Goal: Information Seeking & Learning: Find specific fact

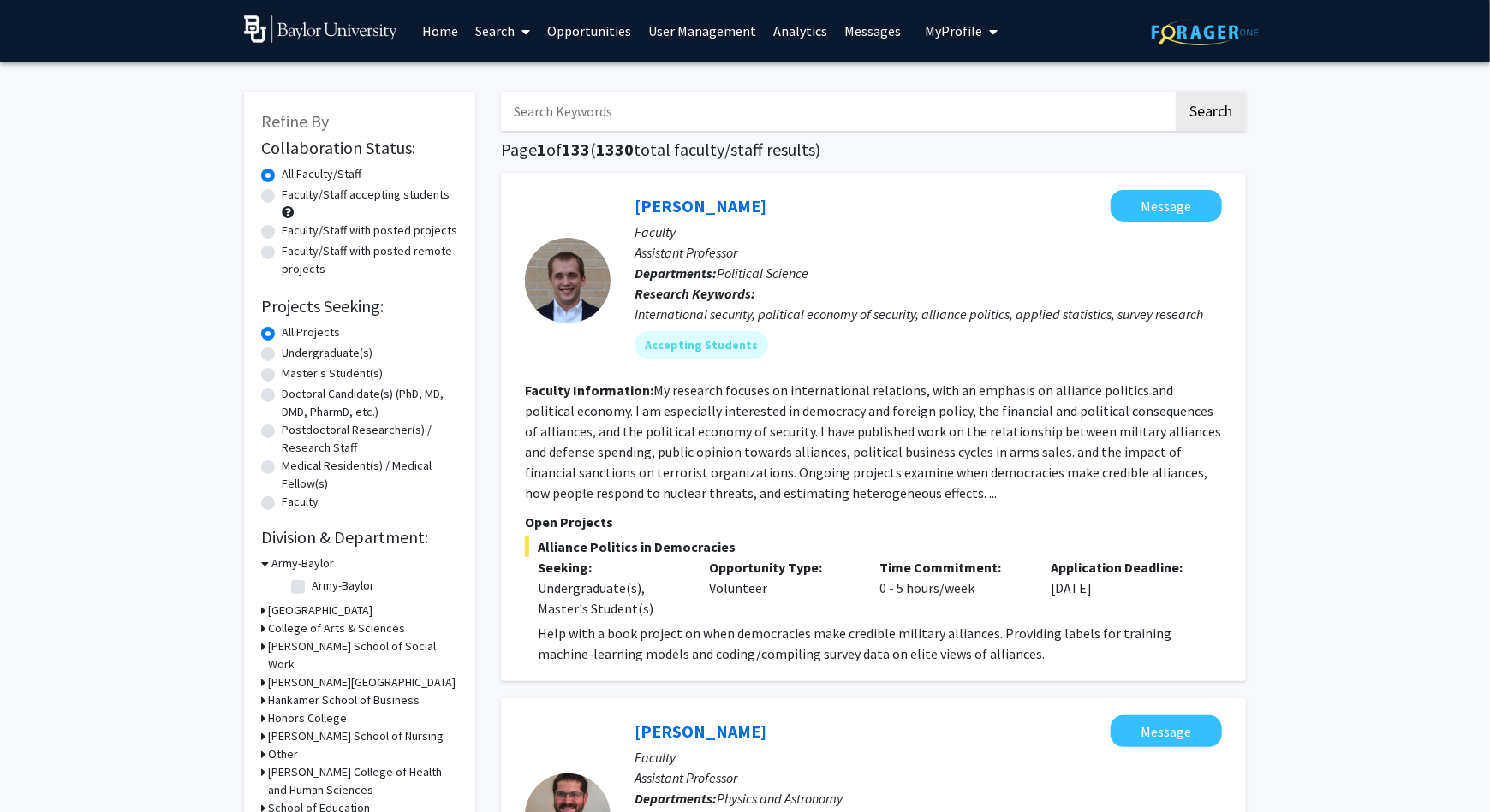
click at [614, 117] on input "Search Keywords" at bounding box center [837, 111] width 672 height 39
click at [1176, 92] on button "Search" at bounding box center [1211, 111] width 70 height 39
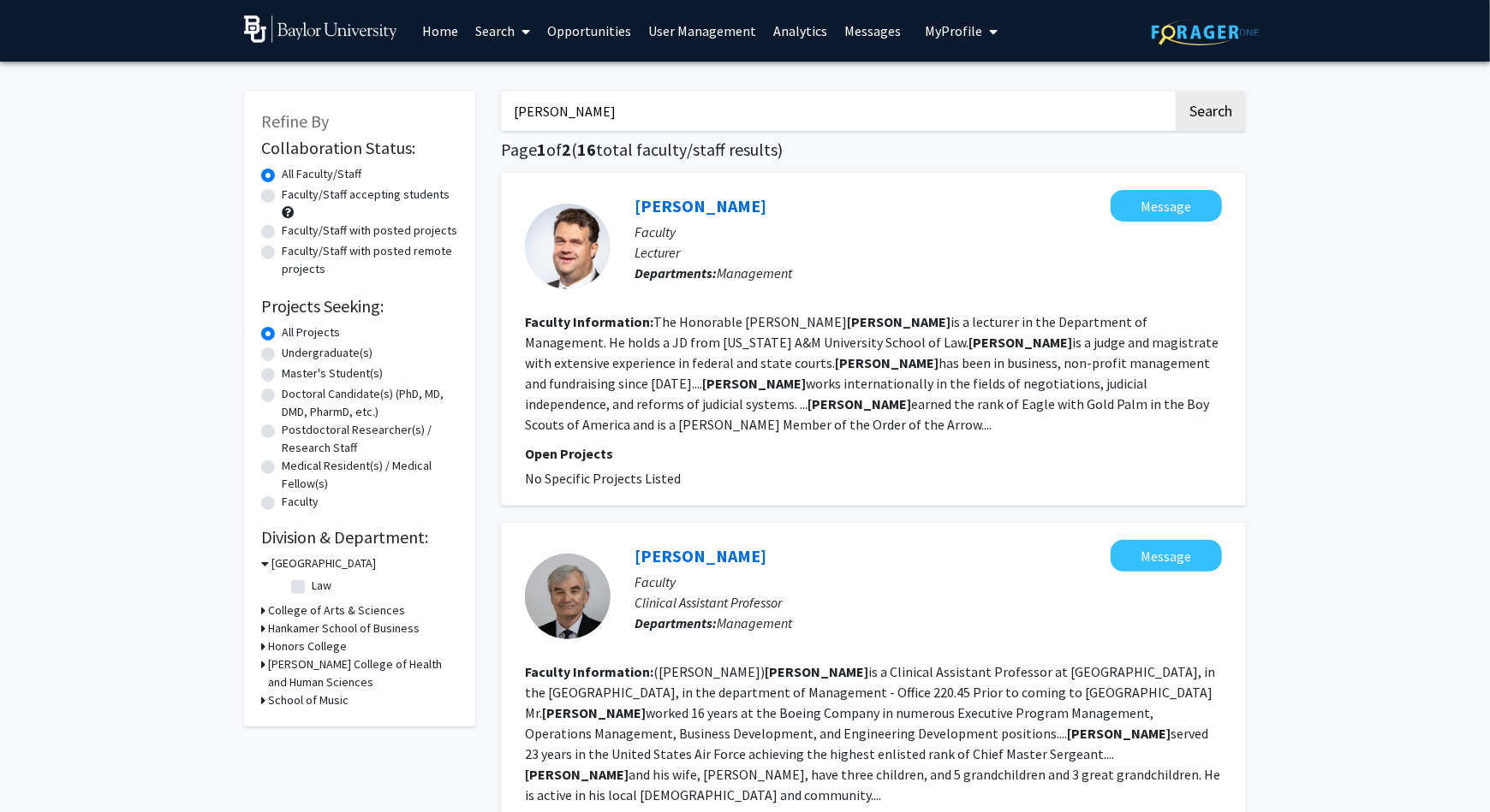
drag, startPoint x: 622, startPoint y: 109, endPoint x: 467, endPoint y: 95, distance: 155.6
click at [501, 95] on input "[PERSON_NAME]" at bounding box center [837, 111] width 672 height 39
click at [1176, 92] on button "Search" at bounding box center [1211, 111] width 70 height 39
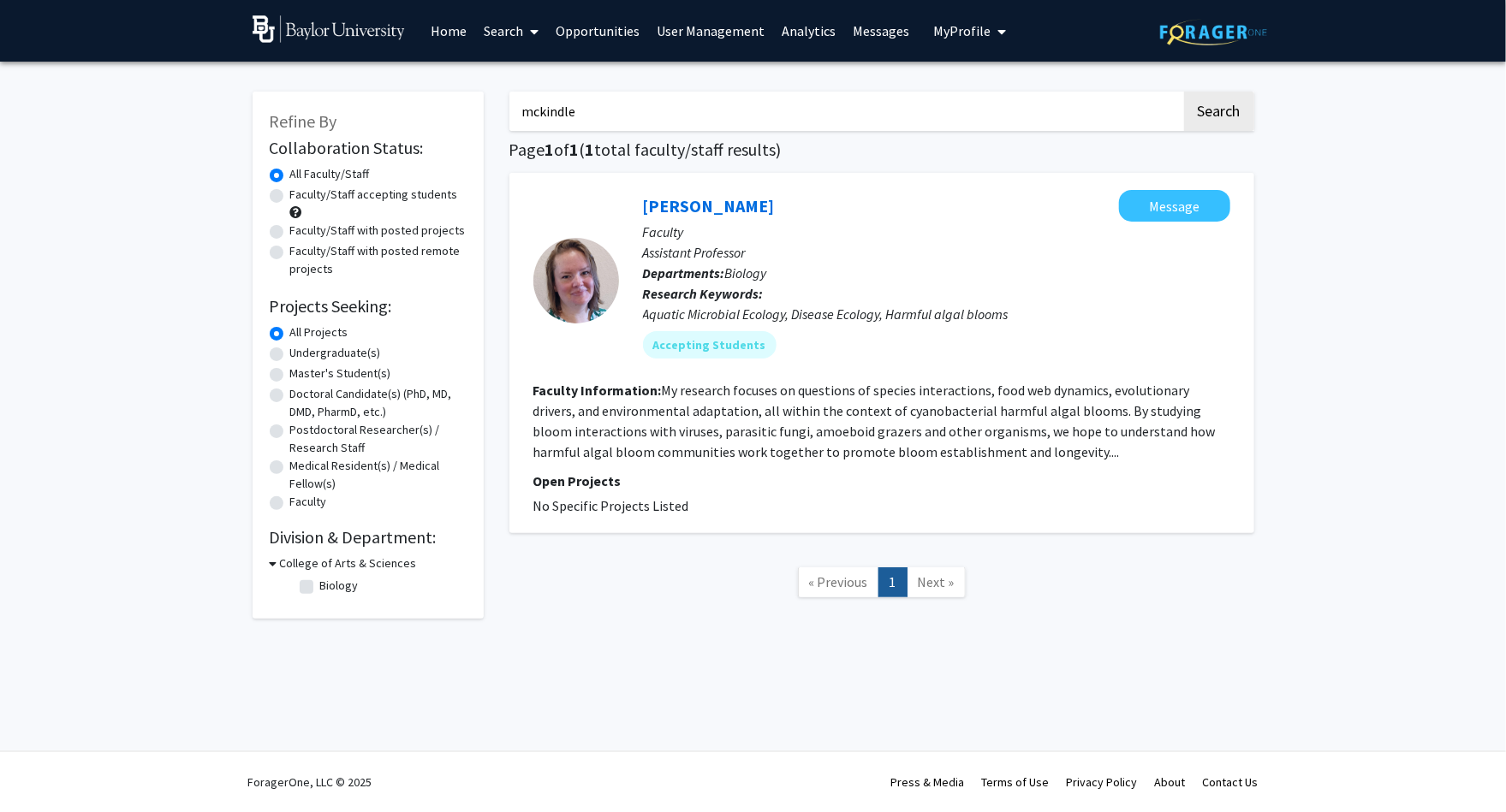
drag, startPoint x: 627, startPoint y: 109, endPoint x: 412, endPoint y: 66, distance: 219.3
click at [510, 92] on input "mckindle" at bounding box center [845, 111] width 672 height 39
type input "e"
type input "[PERSON_NAME]"
click at [1184, 92] on button "Search" at bounding box center [1219, 111] width 70 height 39
